Goal: Task Accomplishment & Management: Manage account settings

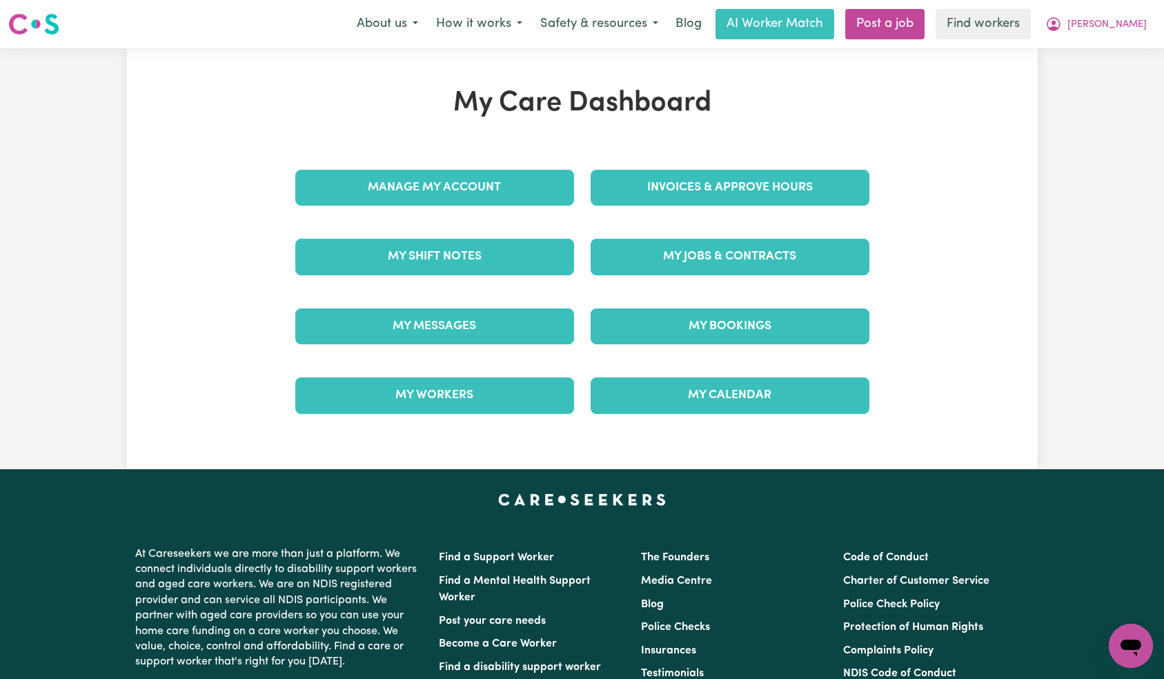
click at [448, 201] on div "Manage My Account" at bounding box center [434, 187] width 295 height 69
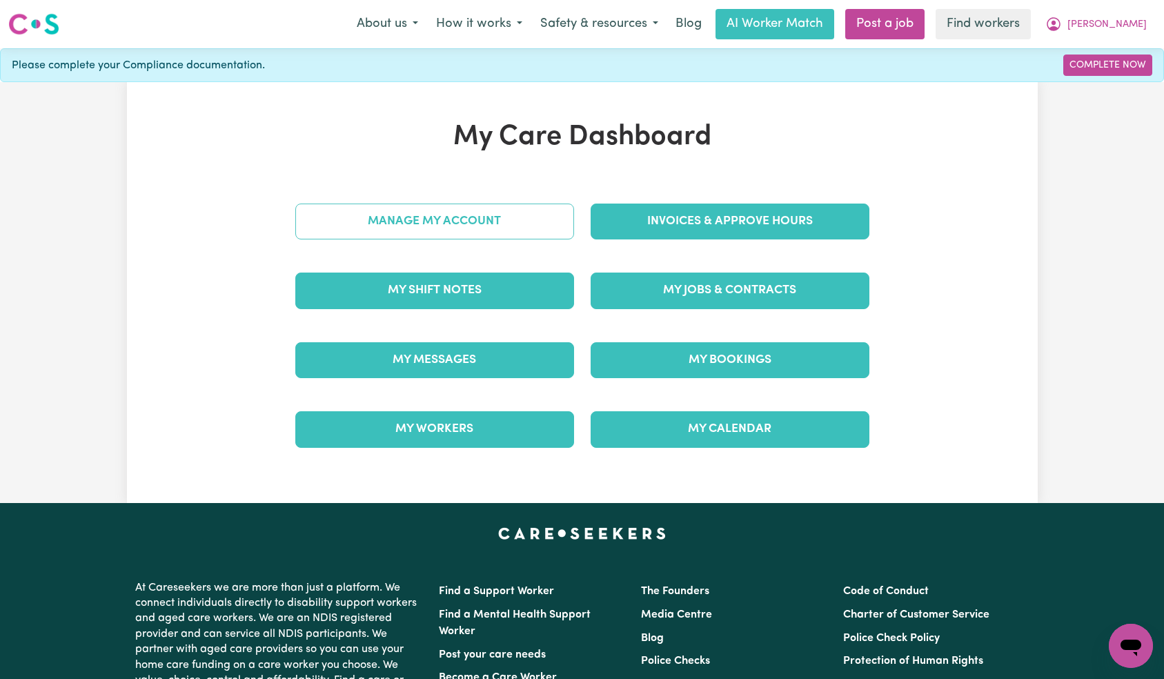
click at [459, 233] on link "Manage My Account" at bounding box center [434, 222] width 279 height 36
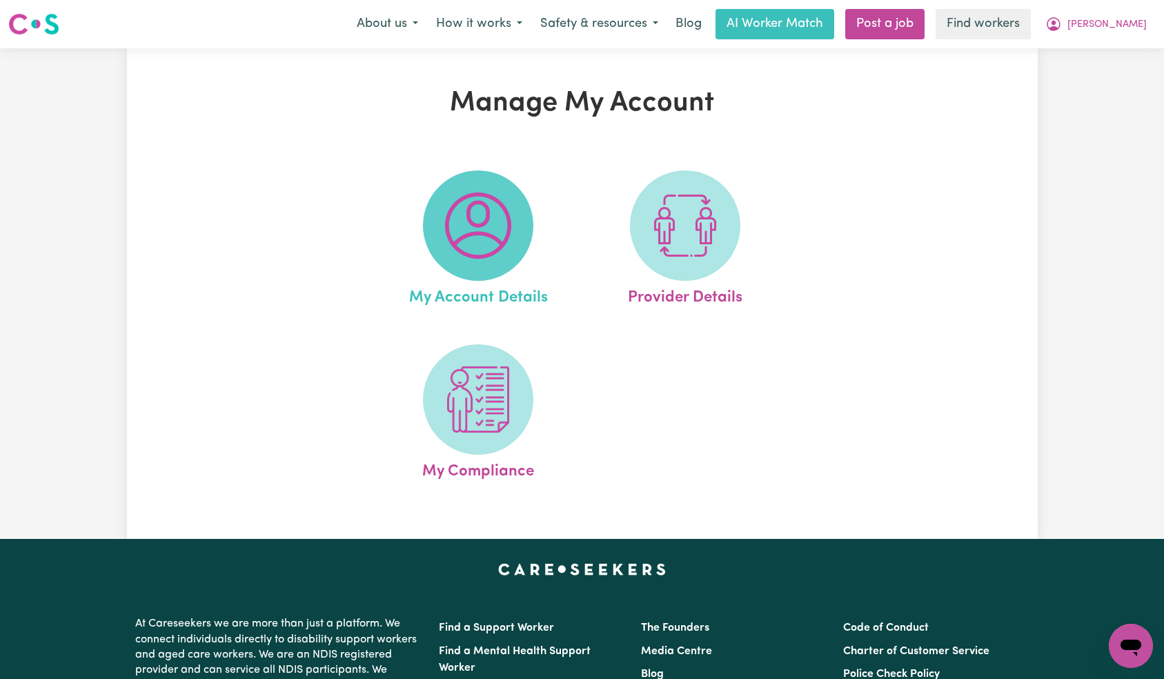
click at [435, 223] on span at bounding box center [478, 225] width 110 height 110
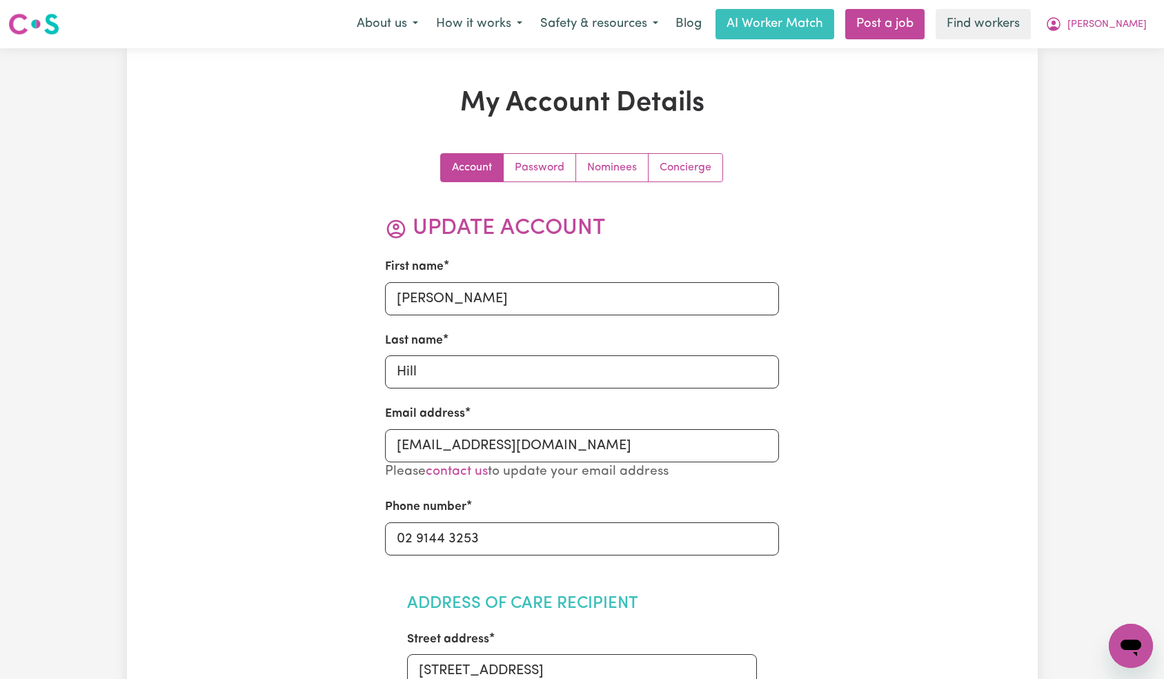
click at [594, 180] on link "Nominees" at bounding box center [612, 168] width 72 height 28
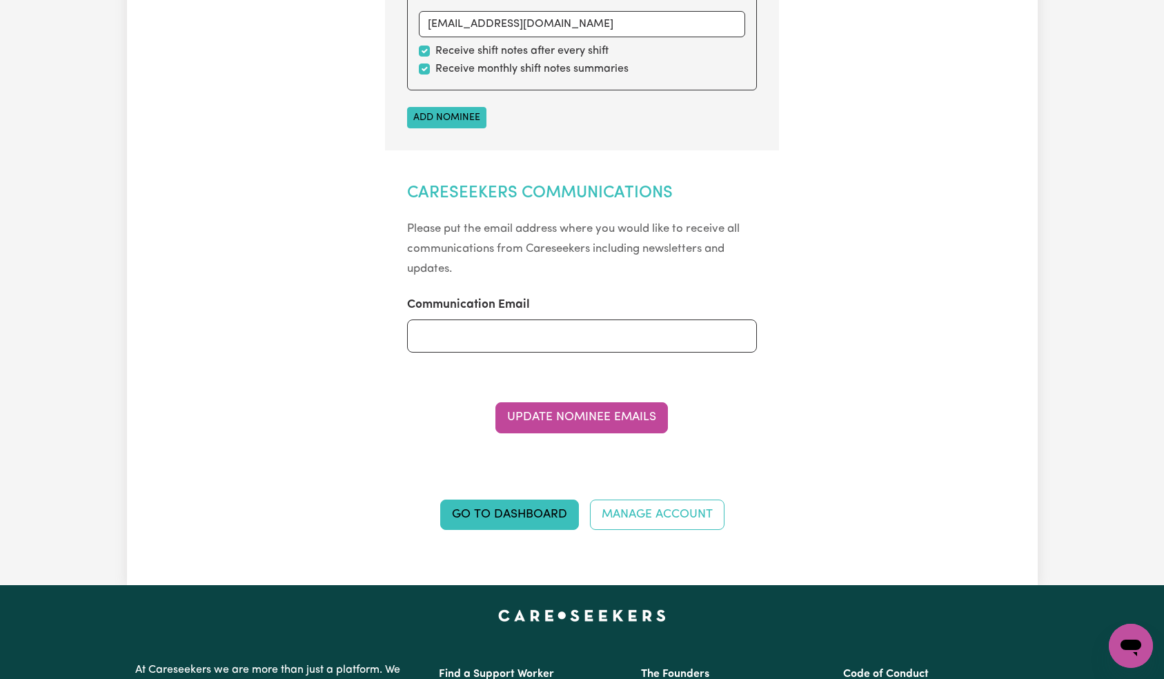
scroll to position [628, 0]
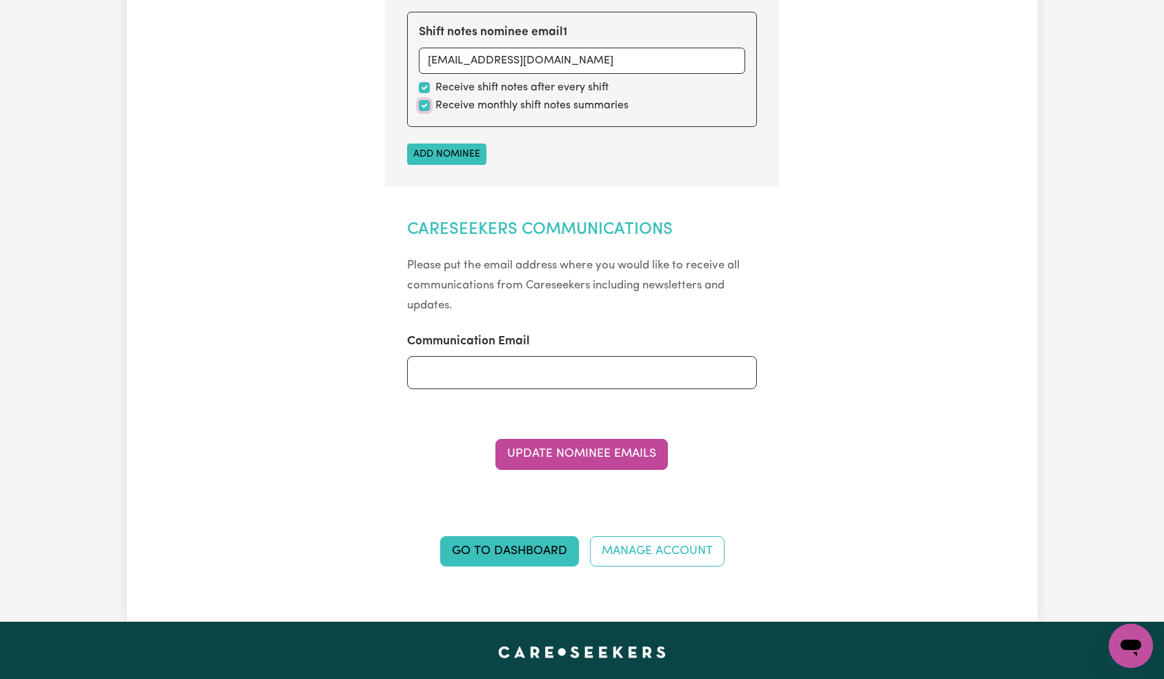
click at [426, 103] on input "checkbox" at bounding box center [424, 105] width 11 height 11
checkbox input "false"
click at [579, 451] on button "Update Nominee Emails" at bounding box center [581, 454] width 172 height 30
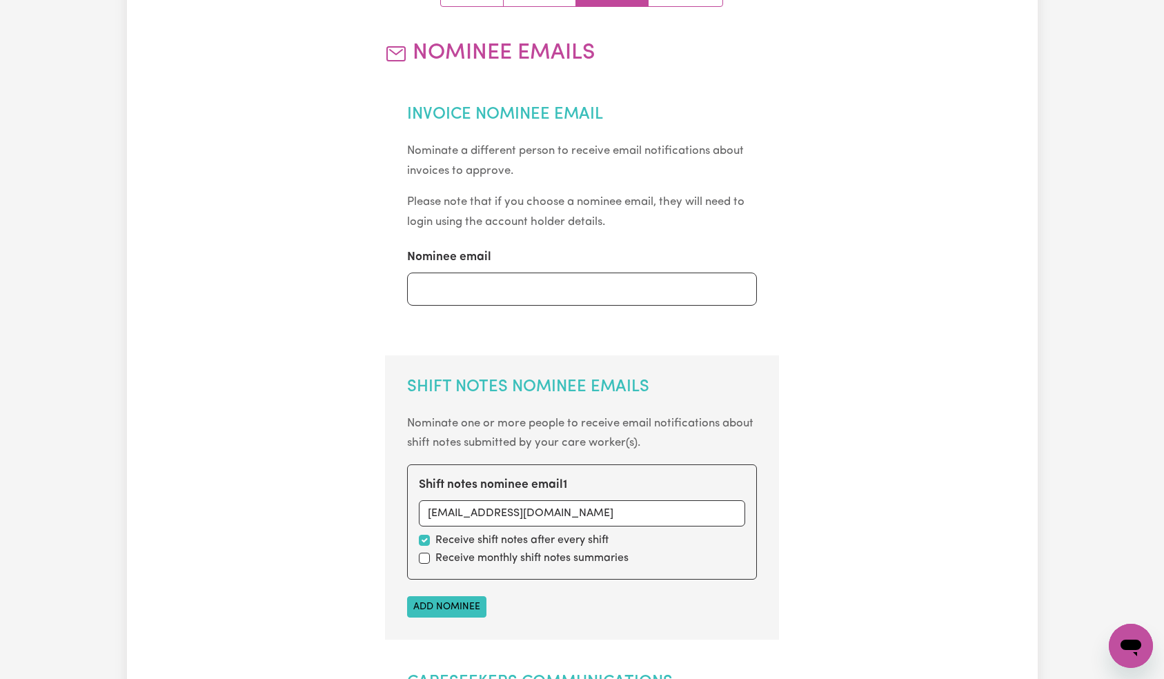
scroll to position [0, 0]
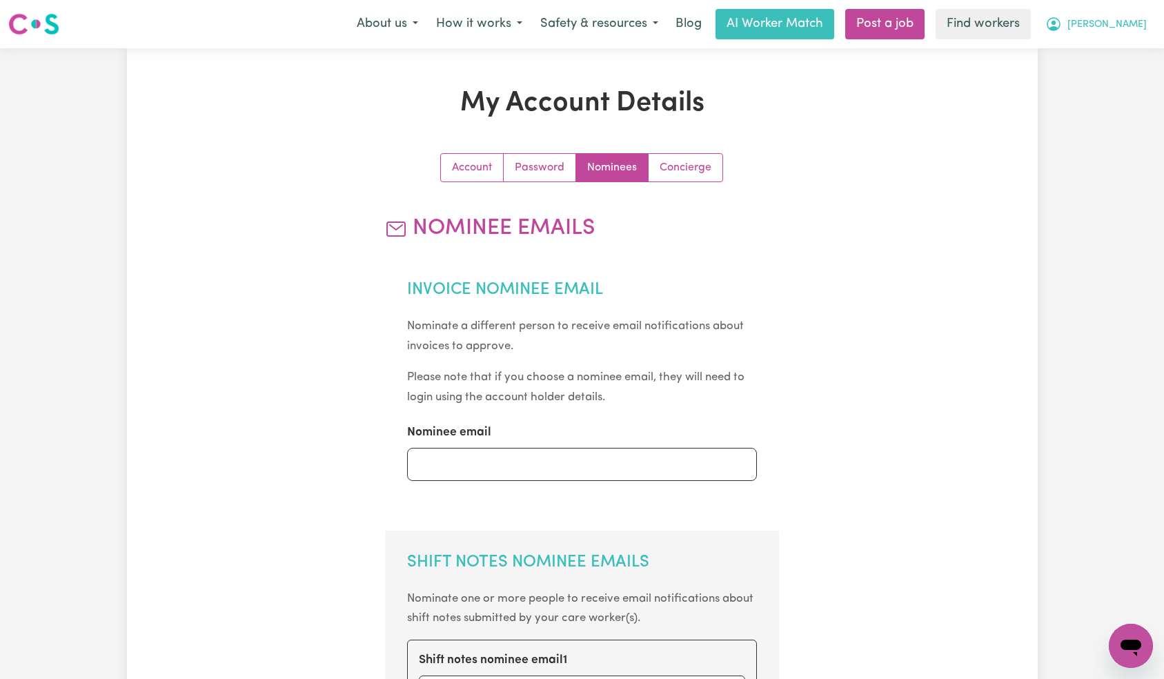
click at [1115, 23] on span "[PERSON_NAME]" at bounding box center [1106, 24] width 79 height 15
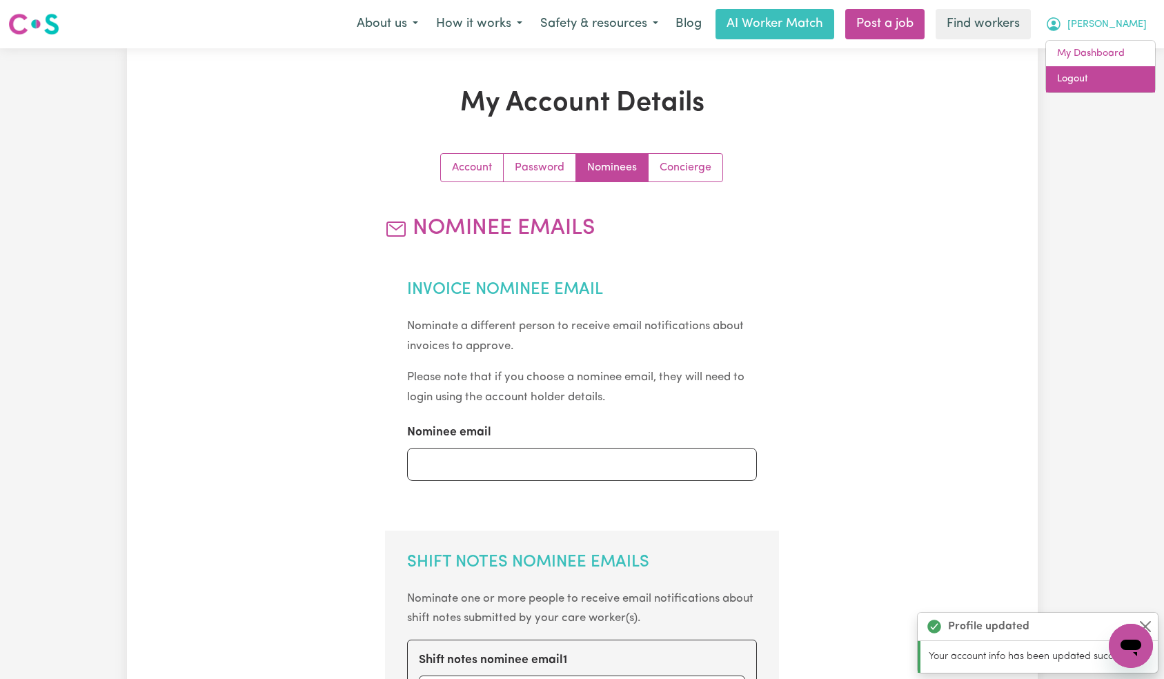
click at [1105, 75] on link "Logout" at bounding box center [1100, 79] width 109 height 26
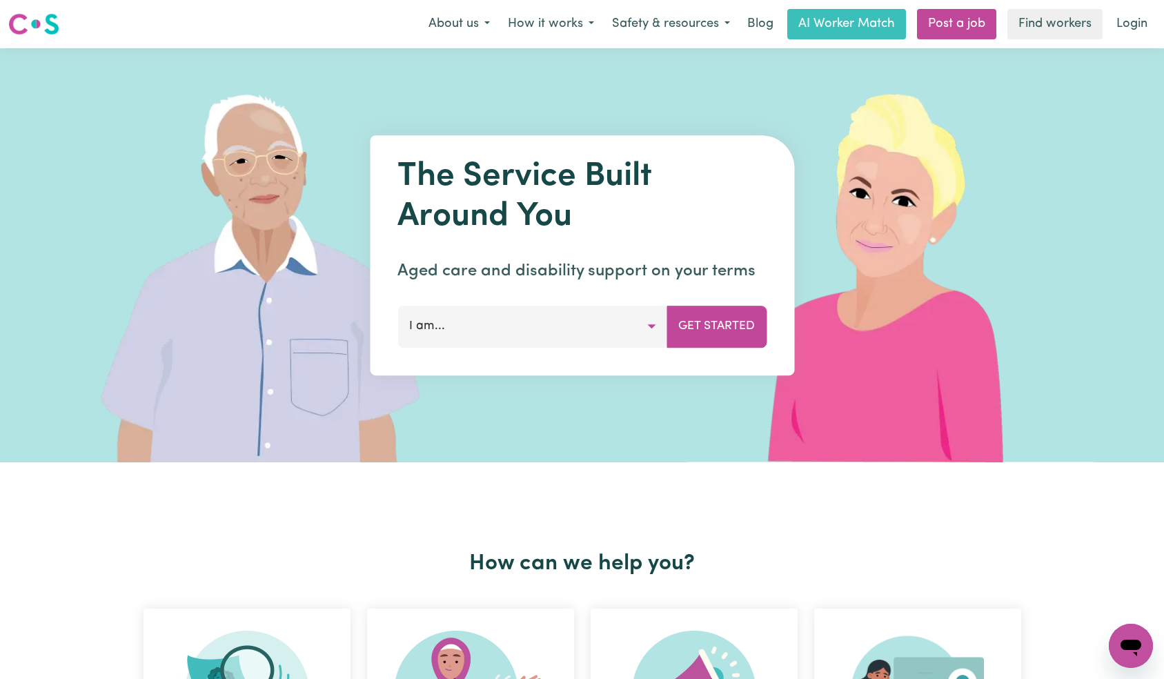
click at [1132, 29] on link "Login" at bounding box center [1132, 24] width 48 height 30
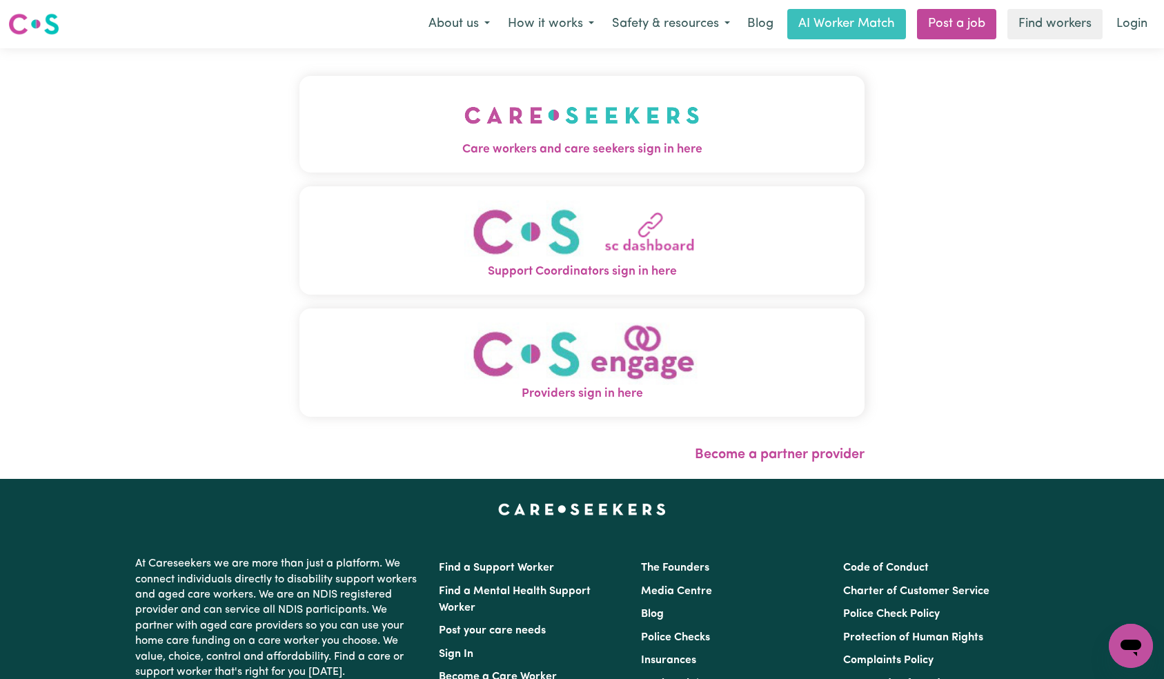
click at [464, 94] on img "Care workers and care seekers sign in here" at bounding box center [581, 115] width 235 height 51
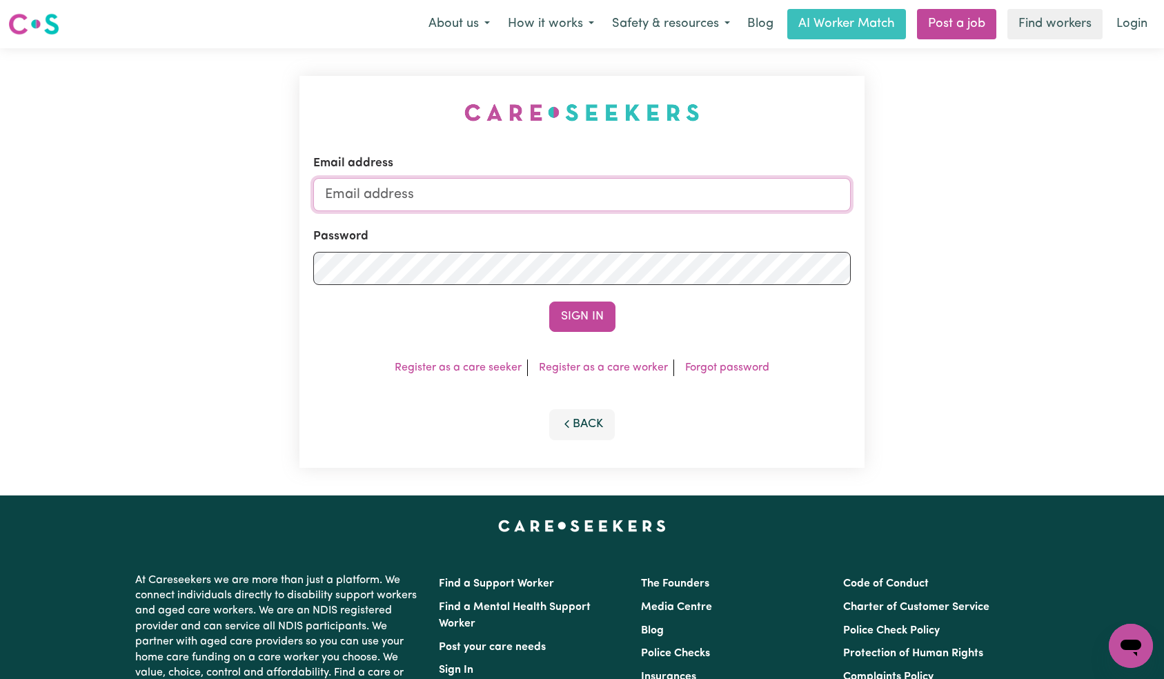
click at [573, 192] on input "Email address" at bounding box center [582, 194] width 538 height 33
paste input "[EMAIL_ADDRESS][DOMAIN_NAME]"
type input "[EMAIL_ADDRESS][DOMAIN_NAME]"
click at [591, 317] on button "Sign In" at bounding box center [582, 317] width 66 height 30
